Goal: Find specific page/section: Find specific page/section

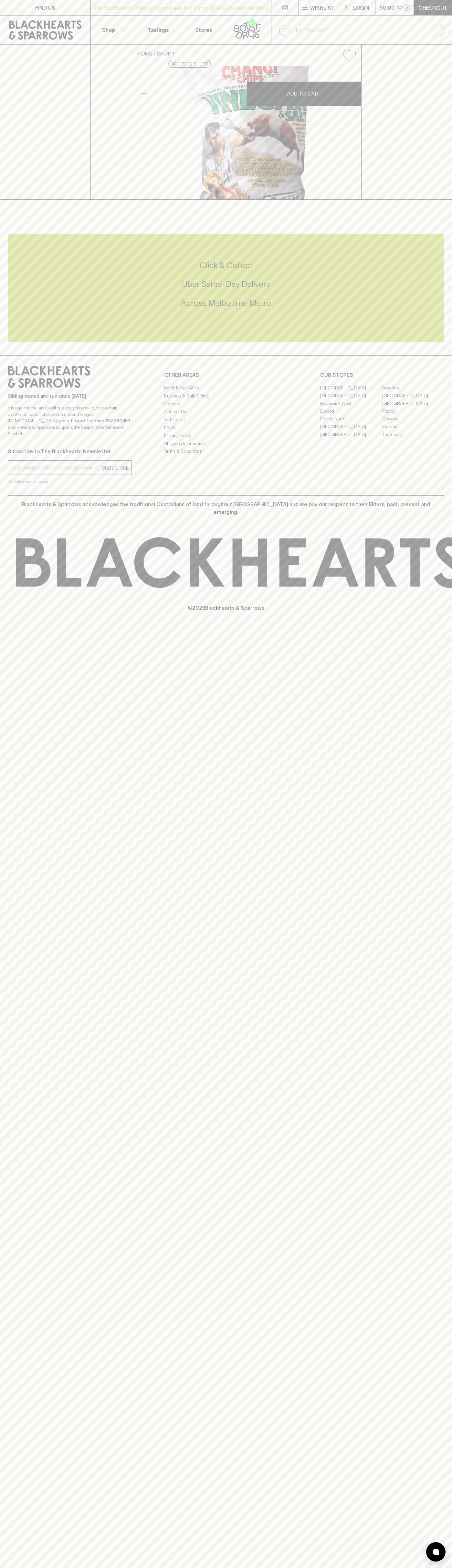
click at [413, 399] on link "[GEOGRAPHIC_DATA]" at bounding box center [413, 395] width 62 height 8
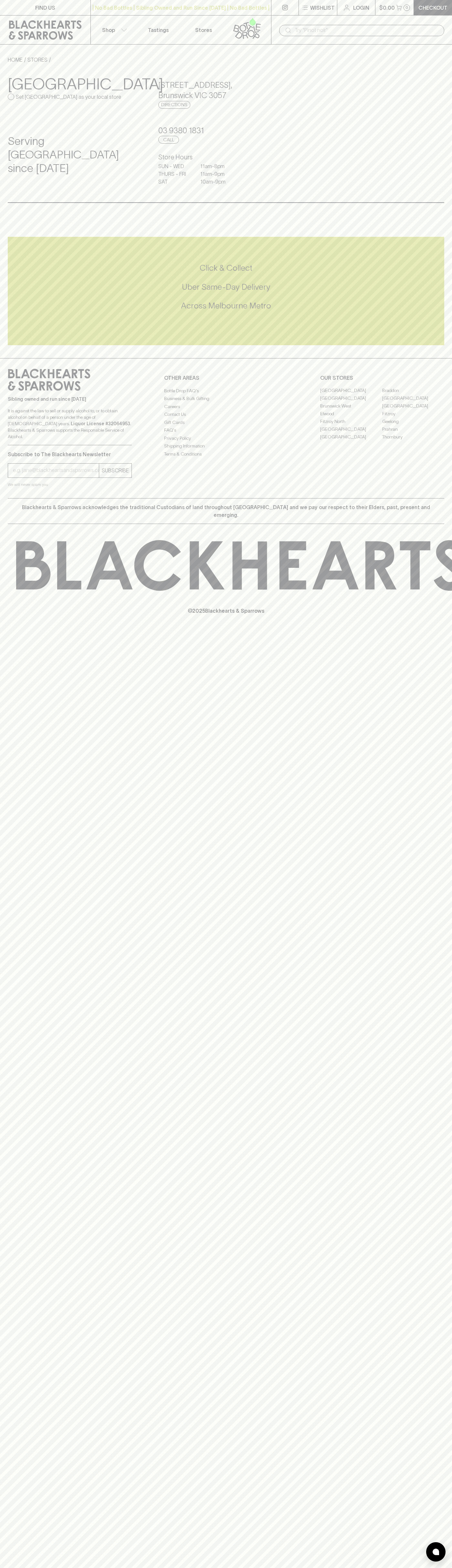
click at [1, 19] on link at bounding box center [45, 30] width 90 height 29
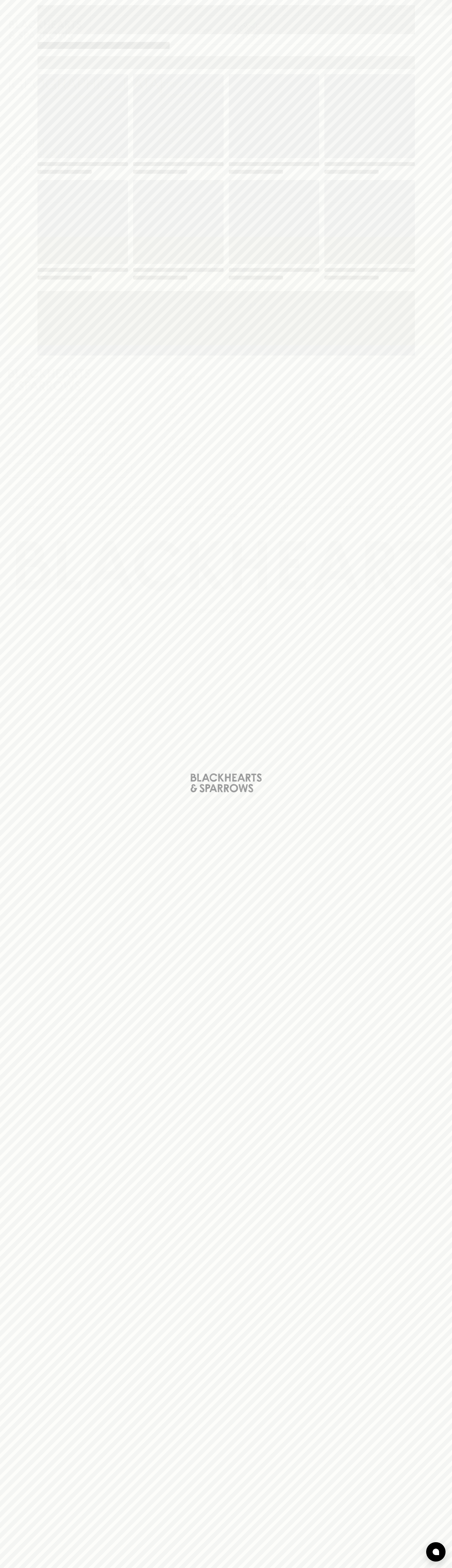
click at [449, 582] on div "Loading" at bounding box center [226, 784] width 452 height 1568
click at [97, 1567] on html "FIND US | No Bad Bottles | Sibling Owned and Run Since 2006 | No Bad Bottles | …" at bounding box center [226, 784] width 452 height 1568
click at [6, 1222] on div "Loading" at bounding box center [226, 784] width 452 height 1568
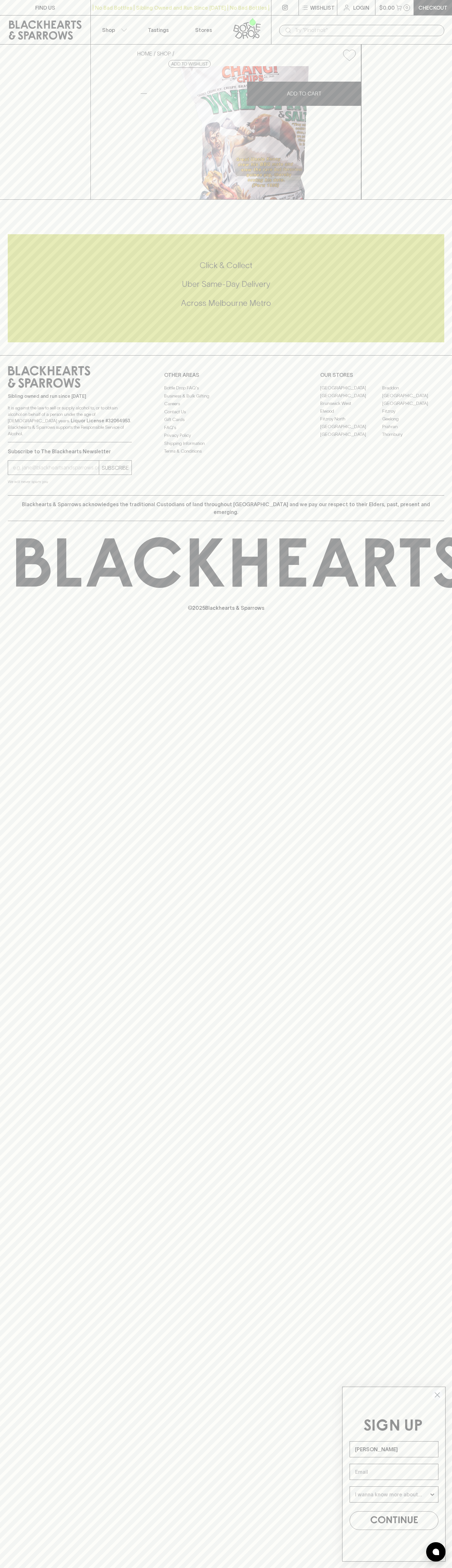
type input "[PERSON_NAME]"
